Goal: Transaction & Acquisition: Purchase product/service

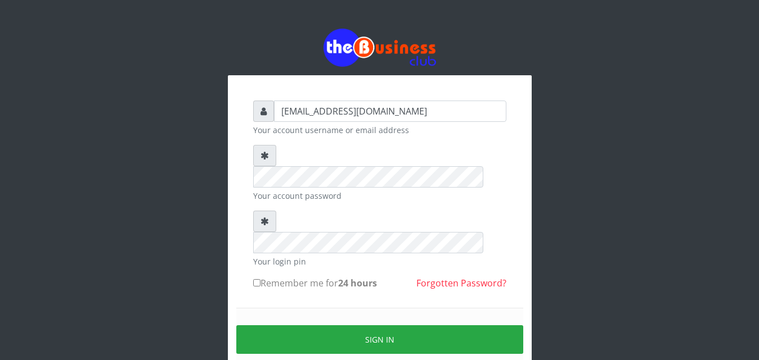
type input "vicnic626@gmail.com"
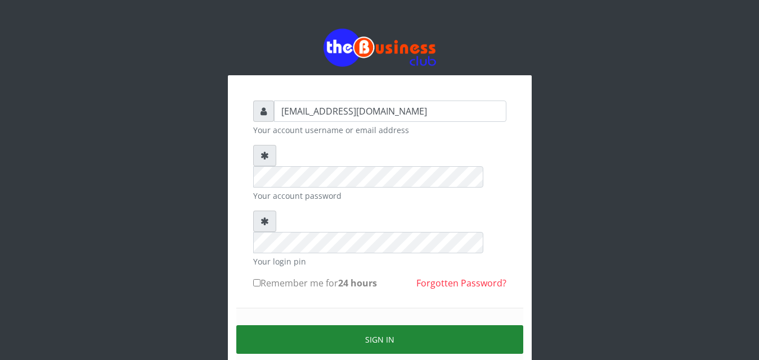
click at [382, 326] on button "Sign in" at bounding box center [379, 340] width 287 height 29
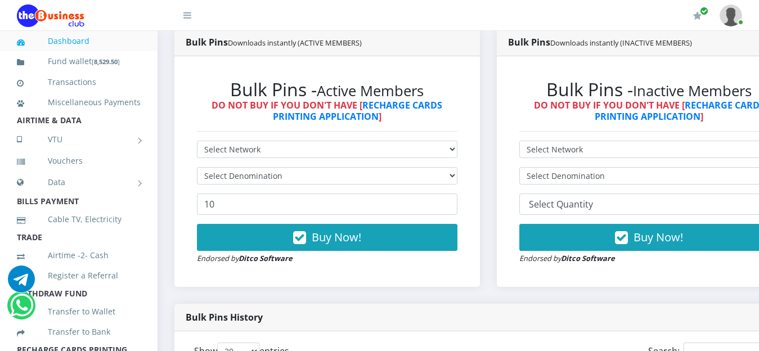
scroll to position [299, 0]
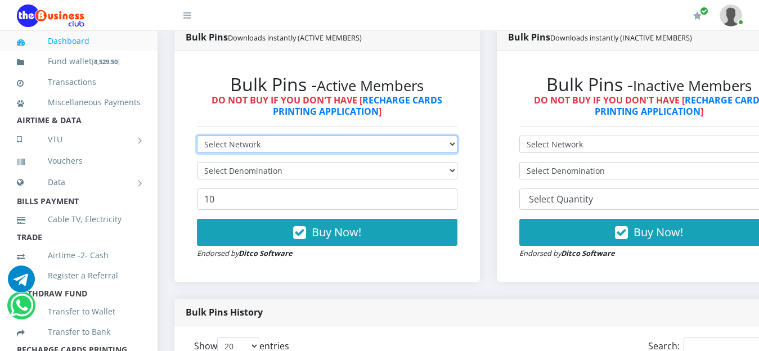
click at [457, 150] on select "Select Network MTN Globacom 9Mobile Airtel" at bounding box center [327, 144] width 260 height 17
select select "MTN"
click at [197, 137] on select "Select Network MTN Globacom 9Mobile Airtel" at bounding box center [327, 144] width 260 height 17
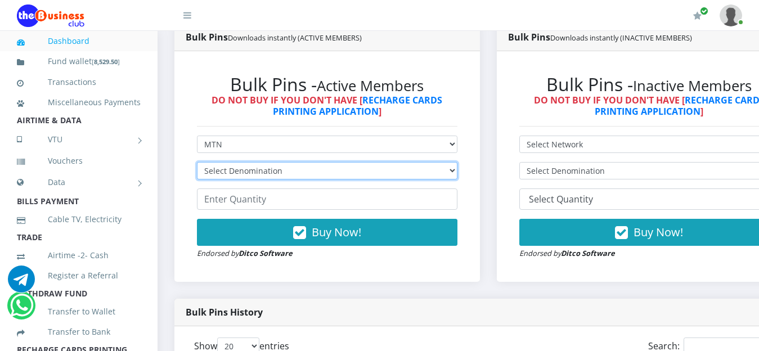
click at [444, 171] on select "Select Denomination MTN NGN100 - ₦96.99 MTN NGN200 - ₦193.98 MTN NGN400 - ₦387.…" at bounding box center [327, 170] width 260 height 17
select select "193.98-200"
click at [197, 164] on select "Select Denomination MTN NGN100 - ₦96.99 MTN NGN200 - ₦193.98 MTN NGN400 - ₦387.…" at bounding box center [327, 170] width 260 height 17
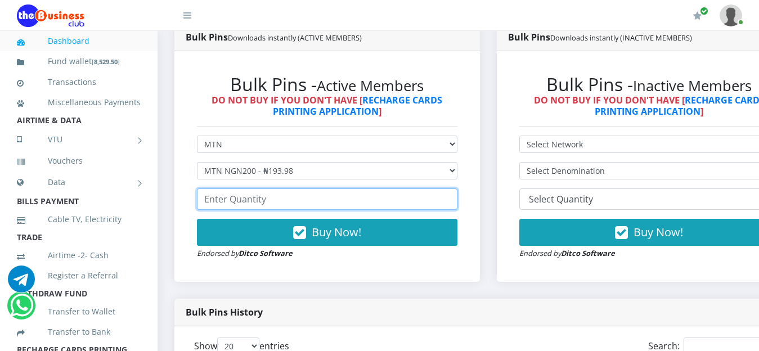
click at [305, 200] on input "number" at bounding box center [327, 198] width 260 height 21
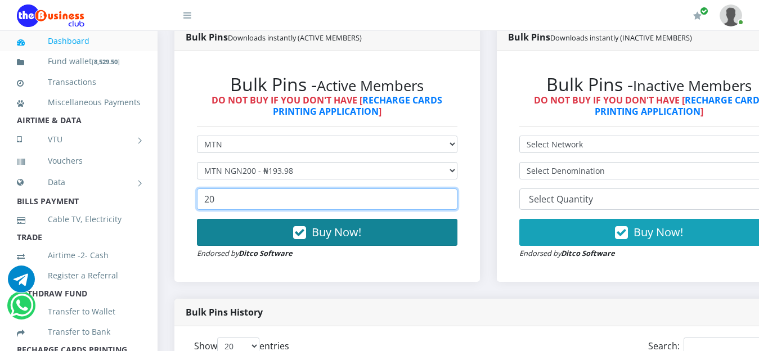
type input "20"
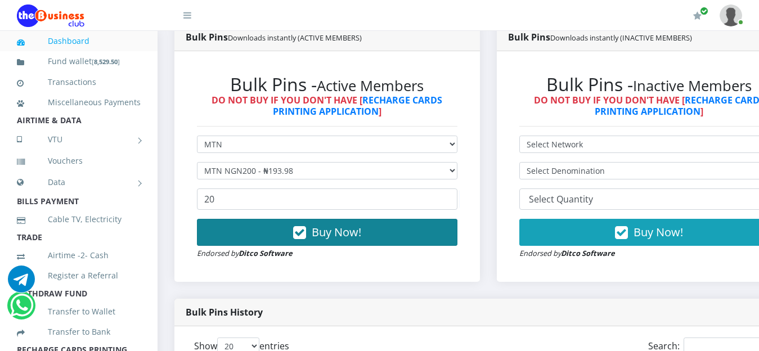
click at [342, 237] on span "Buy Now!" at bounding box center [336, 231] width 49 height 15
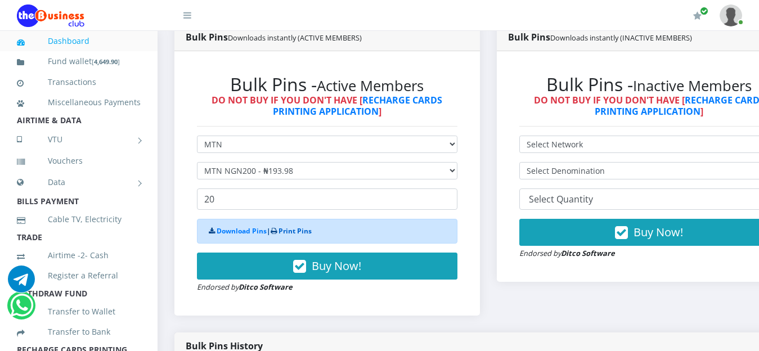
click at [296, 233] on link "Print Pins" at bounding box center [294, 231] width 33 height 10
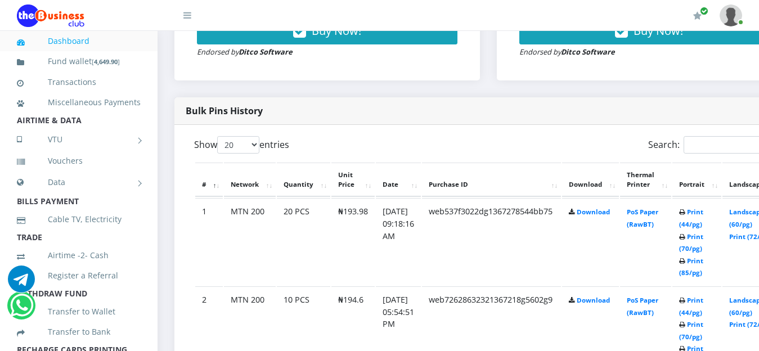
scroll to position [507, 0]
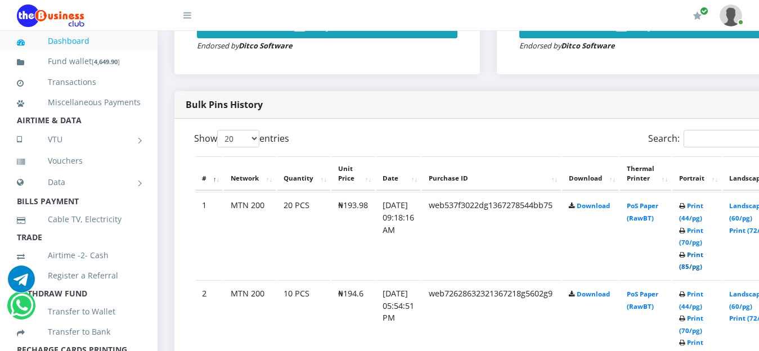
click at [703, 255] on link "Print (85/pg)" at bounding box center [691, 260] width 24 height 21
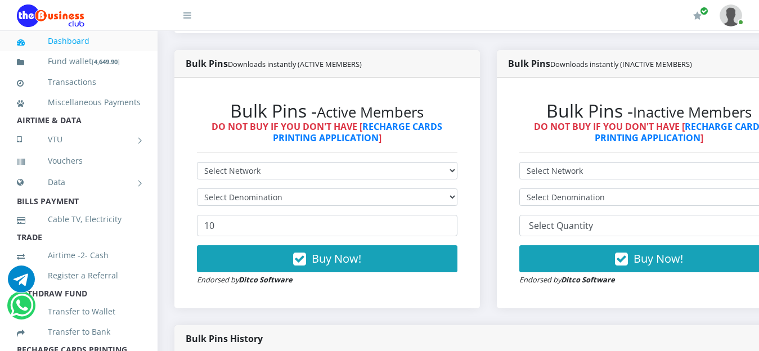
scroll to position [262, 0]
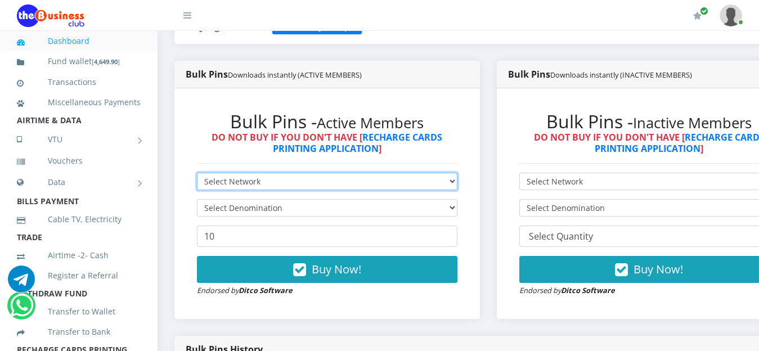
click at [457, 184] on select "Select Network MTN Globacom 9Mobile Airtel" at bounding box center [327, 181] width 260 height 17
select select "Glo"
click at [197, 174] on select "Select Network MTN Globacom 9Mobile Airtel" at bounding box center [327, 181] width 260 height 17
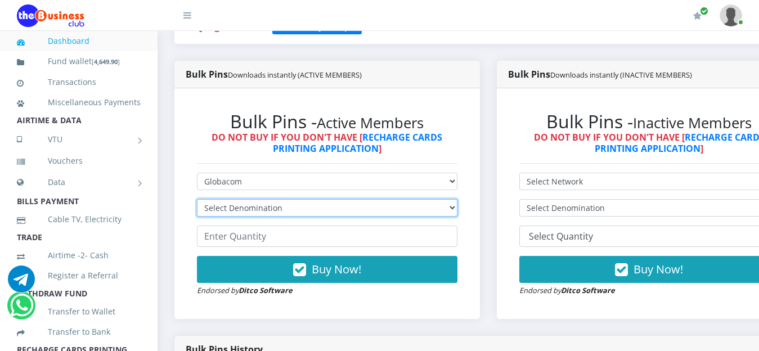
click at [445, 206] on select "Select Denomination Glo NGN100 - ₦96.55 Glo NGN200 - ₦193.10 Glo NGN500 - ₦482.…" at bounding box center [327, 207] width 260 height 17
select select "193.1-200"
click at [197, 201] on select "Select Denomination Glo NGN100 - ₦96.55 Glo NGN200 - ₦193.10 Glo NGN500 - ₦482.…" at bounding box center [327, 207] width 260 height 17
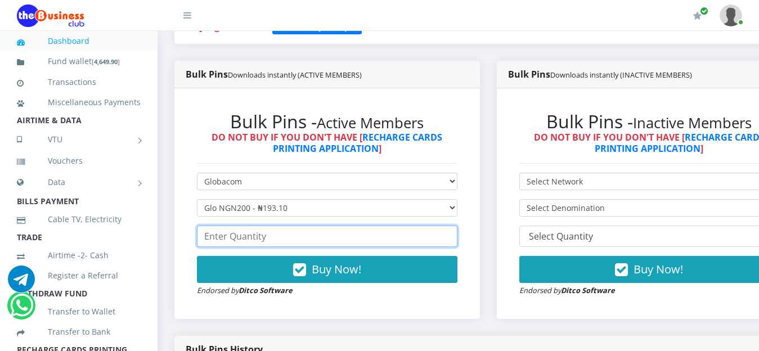
click at [321, 238] on input "number" at bounding box center [327, 236] width 260 height 21
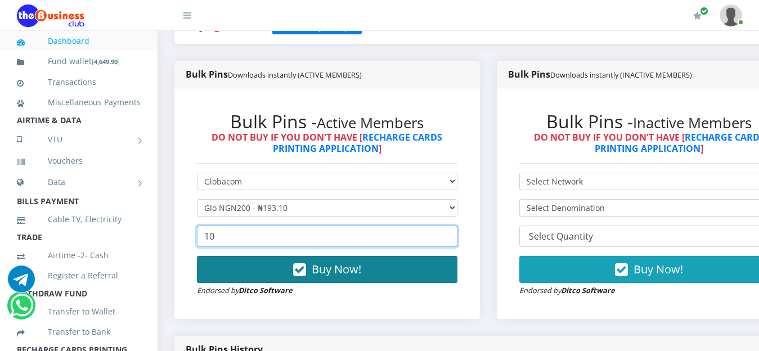
type input "10"
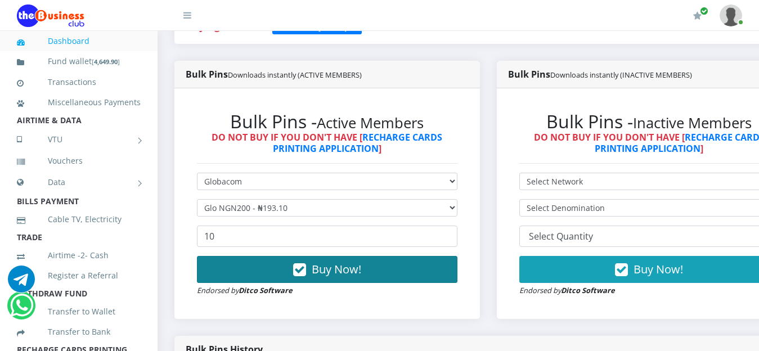
click at [340, 277] on span "Buy Now!" at bounding box center [336, 268] width 49 height 15
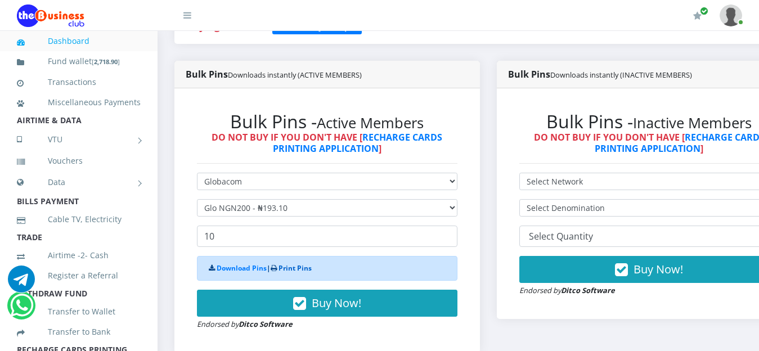
click at [297, 270] on link "Print Pins" at bounding box center [294, 268] width 33 height 10
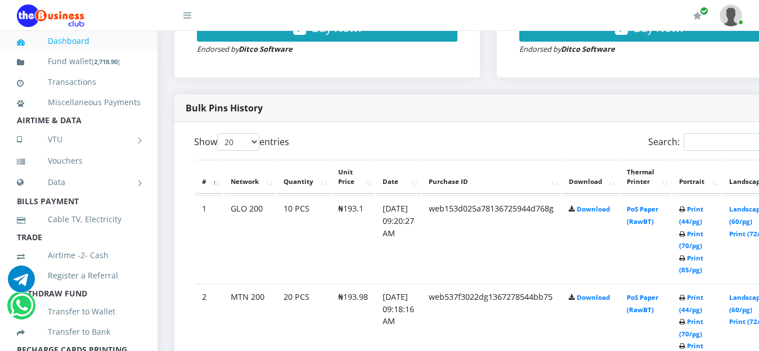
scroll to position [505, 0]
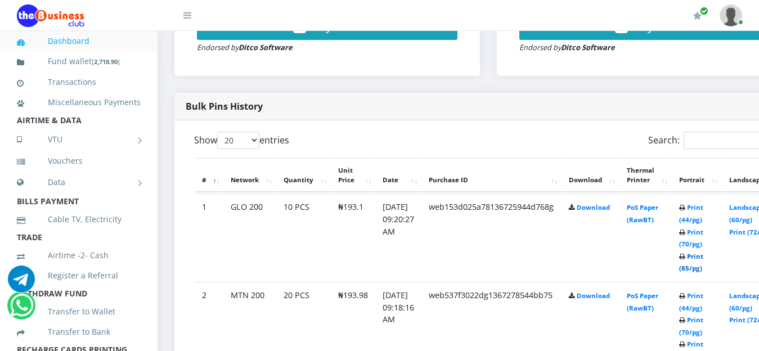
click at [703, 259] on link "Print (85/pg)" at bounding box center [691, 262] width 24 height 21
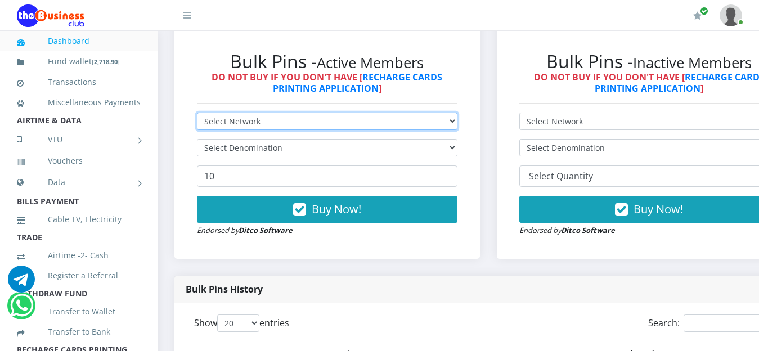
click at [457, 123] on select "Select Network MTN Globacom 9Mobile Airtel" at bounding box center [327, 120] width 260 height 17
select select "Airtel"
click at [197, 114] on select "Select Network MTN Globacom 9Mobile Airtel" at bounding box center [327, 120] width 260 height 17
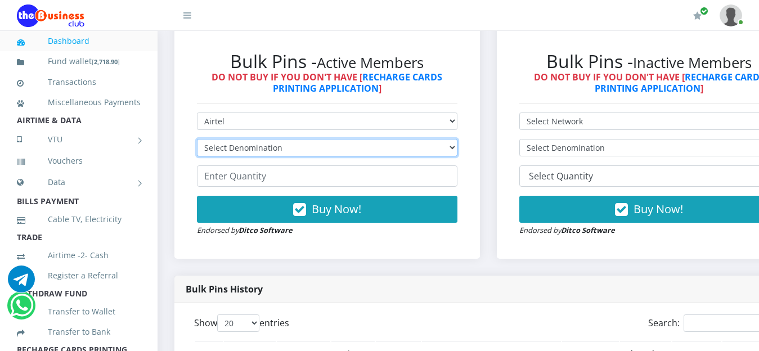
click at [457, 154] on select "Select Denomination Airtel NGN100 - ₦96.38 Airtel NGN200 - ₦192.76 Airtel NGN50…" at bounding box center [327, 147] width 260 height 17
click at [197, 141] on select "Select Denomination Airtel NGN100 - ₦96.38 Airtel NGN200 - ₦192.76 Airtel NGN50…" at bounding box center [327, 147] width 260 height 17
click at [457, 147] on select "Select Denomination Airtel NGN100 - ₦96.38 Airtel NGN200 - ₦192.76 Airtel NGN50…" at bounding box center [327, 147] width 260 height 17
select select "192.76-200"
click at [197, 141] on select "Select Denomination Airtel NGN100 - ₦96.38 Airtel NGN200 - ₦192.76 Airtel NGN50…" at bounding box center [327, 147] width 260 height 17
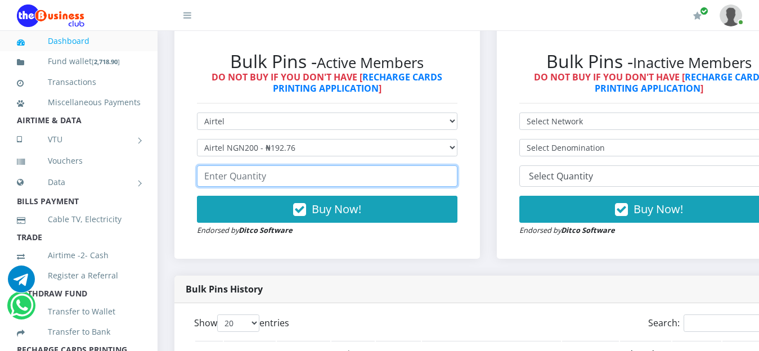
click at [305, 182] on input "number" at bounding box center [327, 175] width 260 height 21
type input "10"
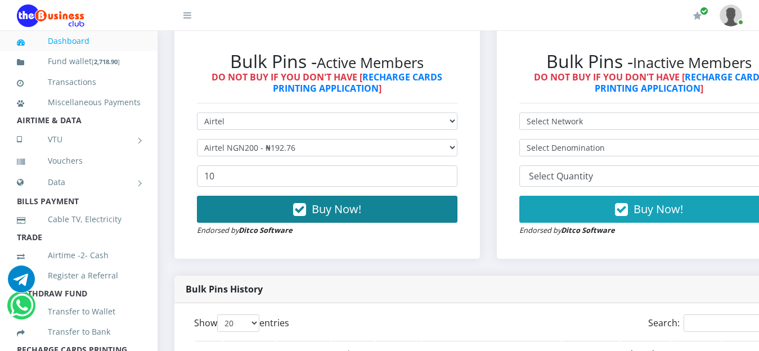
click at [336, 215] on span "Buy Now!" at bounding box center [336, 208] width 49 height 15
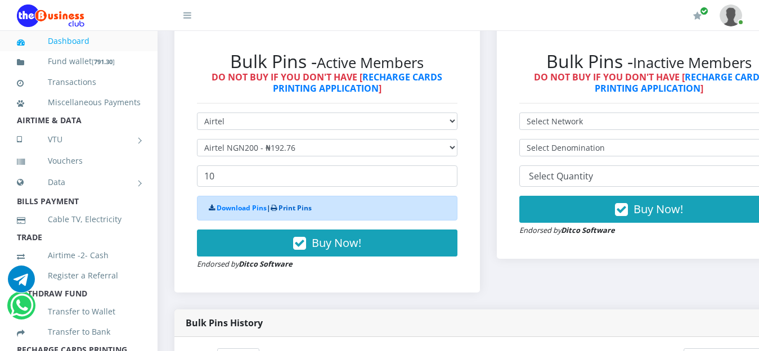
click at [297, 213] on link "Print Pins" at bounding box center [294, 208] width 33 height 10
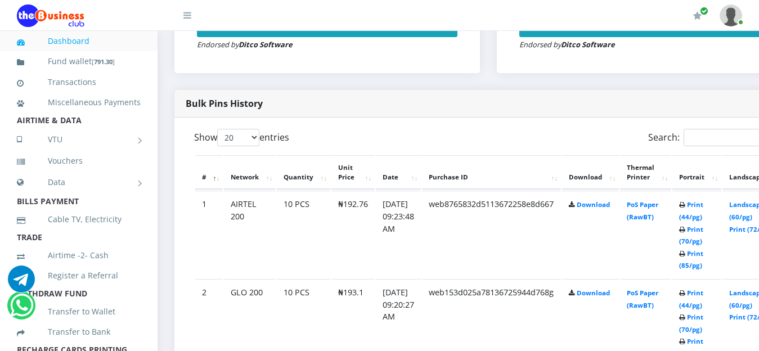
scroll to position [519, 0]
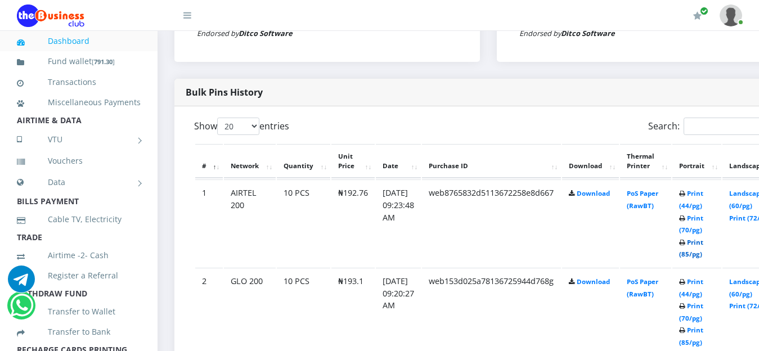
click at [703, 246] on link "Print (85/pg)" at bounding box center [691, 248] width 24 height 21
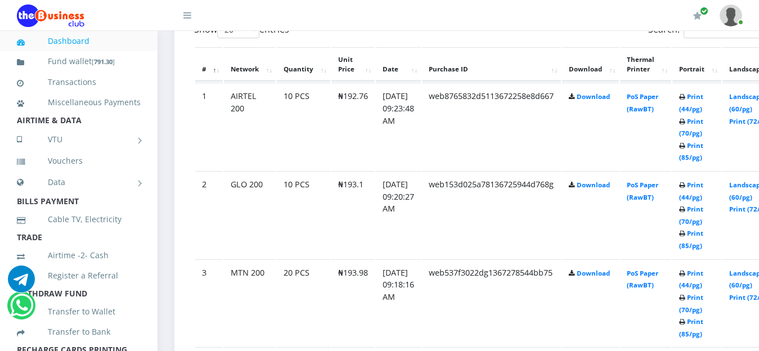
scroll to position [617, 0]
click at [83, 44] on link "Dashboard" at bounding box center [79, 41] width 124 height 26
